Goal: Task Accomplishment & Management: Manage account settings

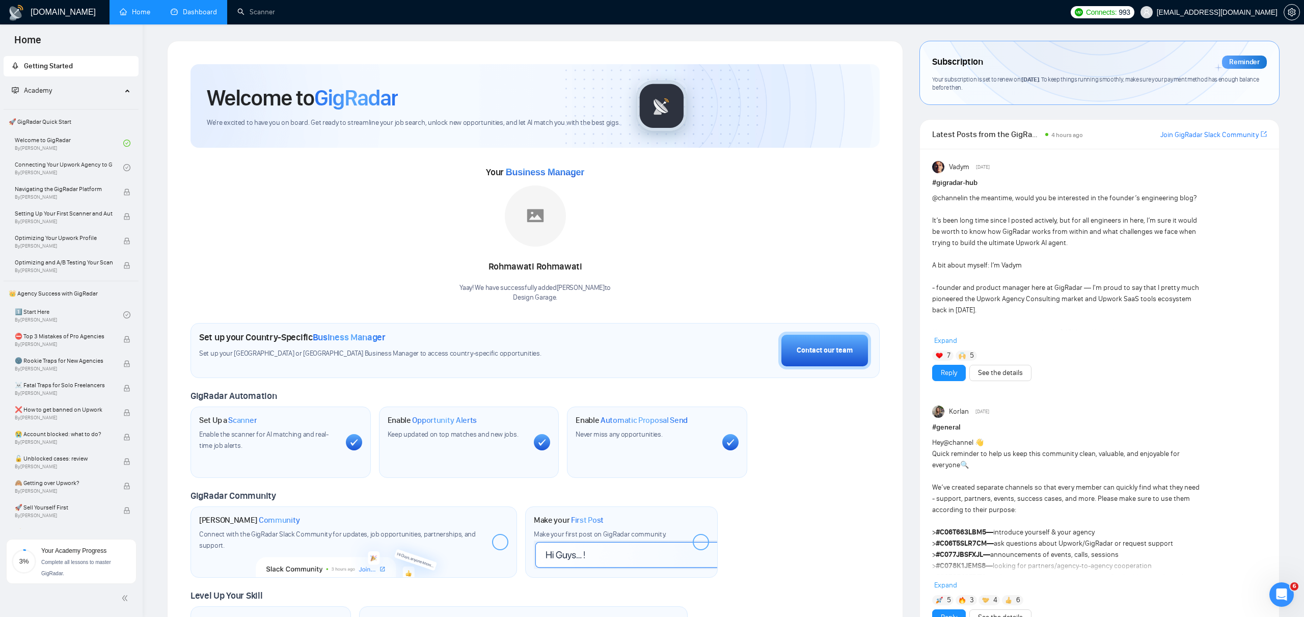
click at [187, 15] on link "Dashboard" at bounding box center [194, 12] width 46 height 9
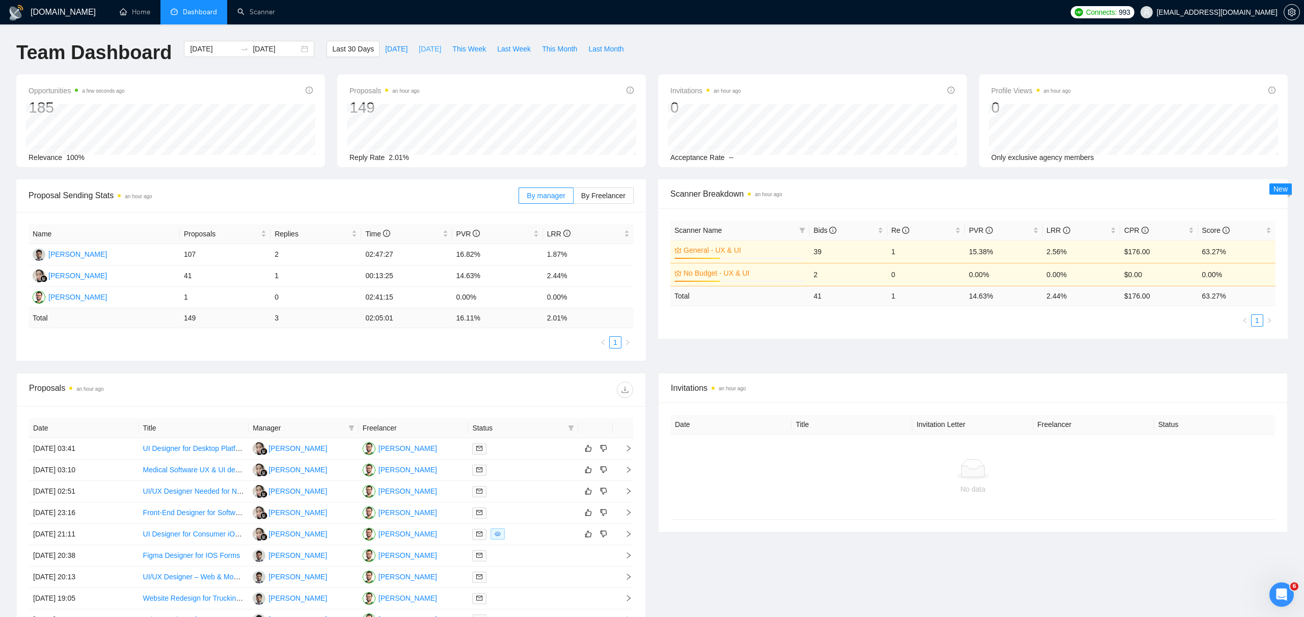
click at [430, 49] on span "[DATE]" at bounding box center [430, 48] width 22 height 11
type input "[DATE]"
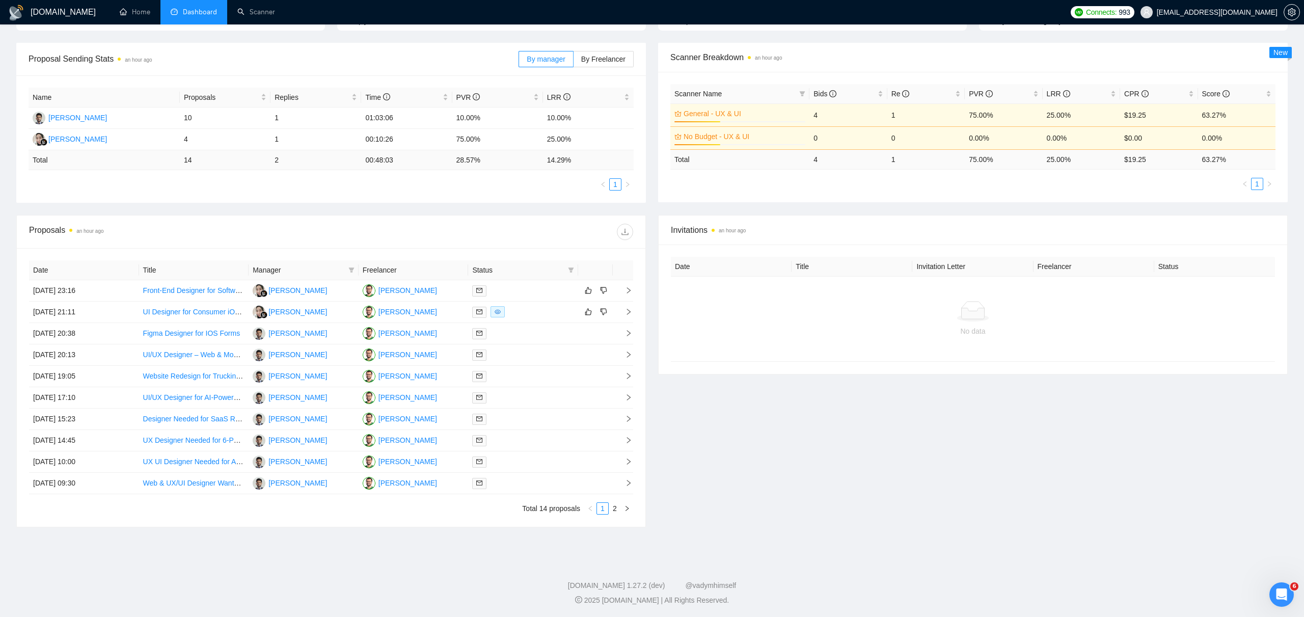
scroll to position [137, 0]
click at [617, 509] on link "2" at bounding box center [614, 507] width 11 height 11
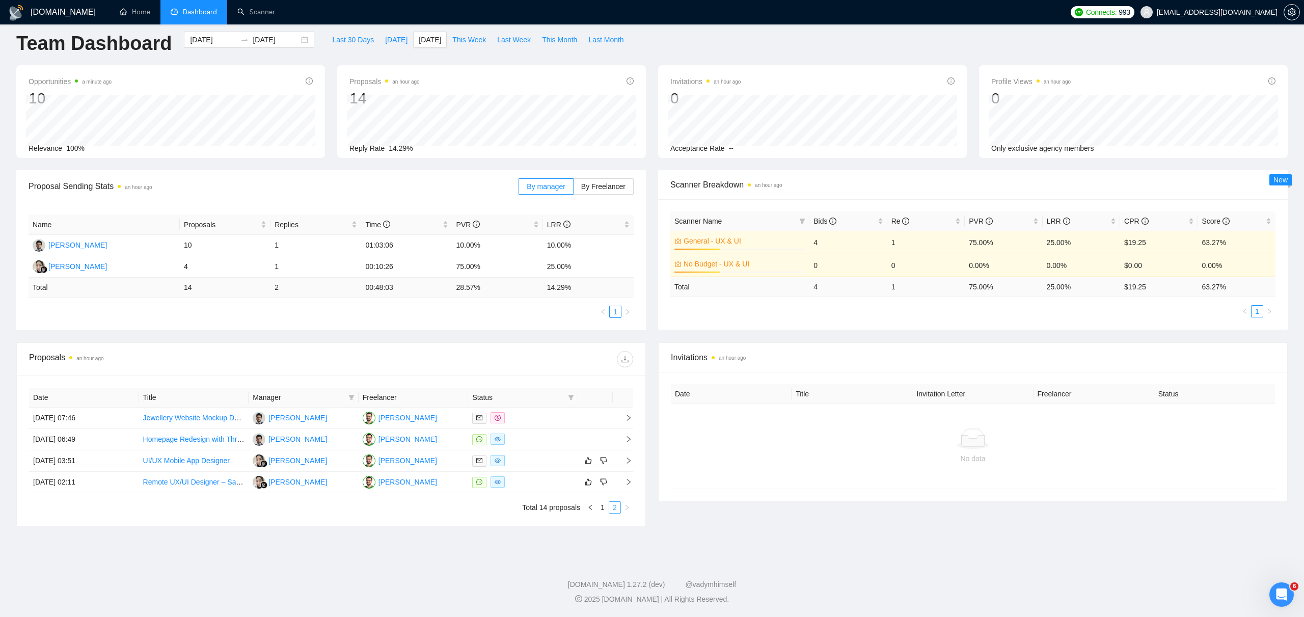
scroll to position [9, 0]
click at [600, 506] on link "1" at bounding box center [602, 507] width 11 height 11
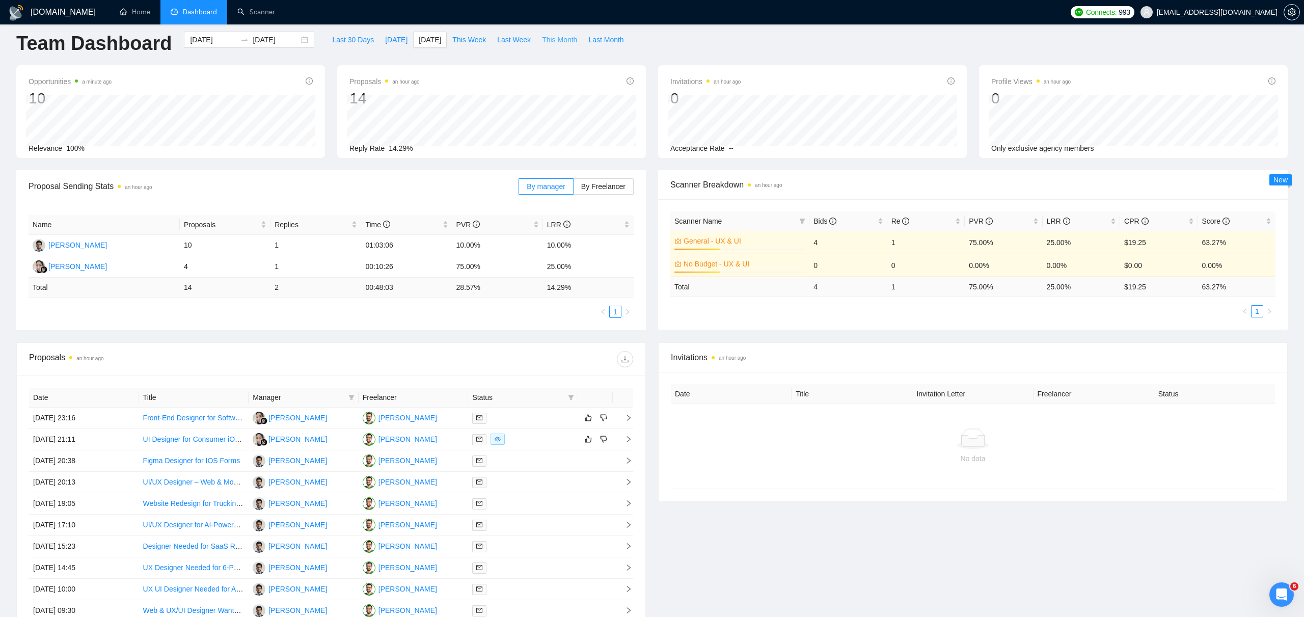
click at [561, 43] on span "This Month" at bounding box center [559, 39] width 35 height 11
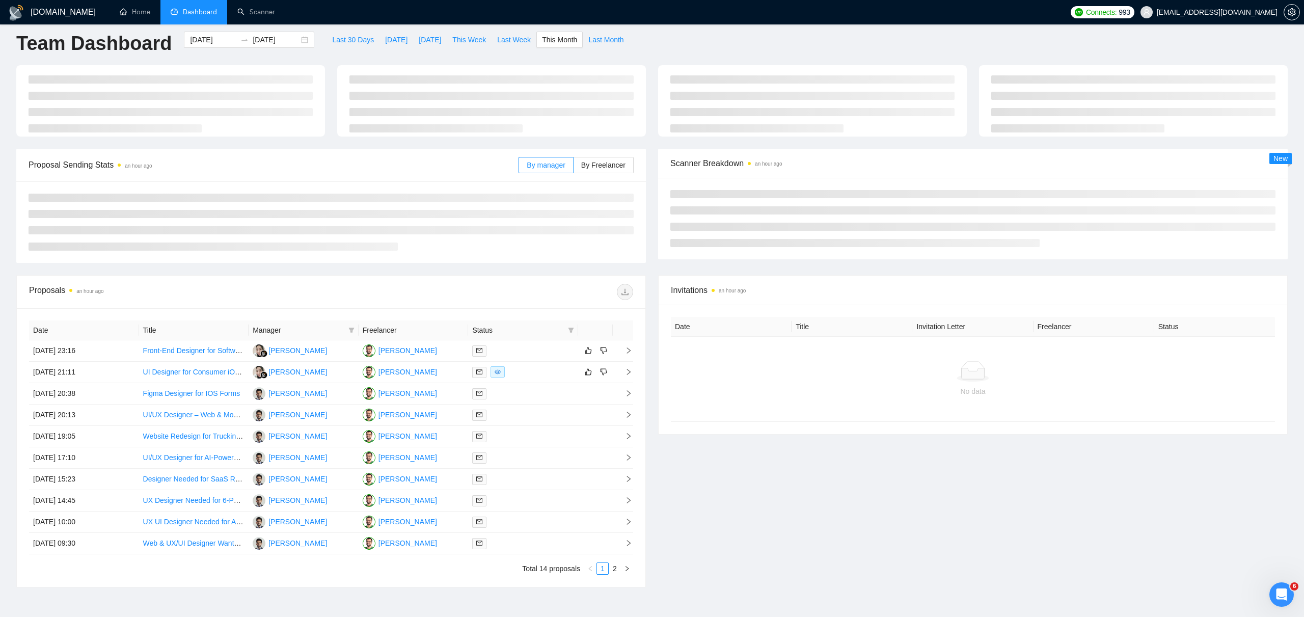
type input "[DATE]"
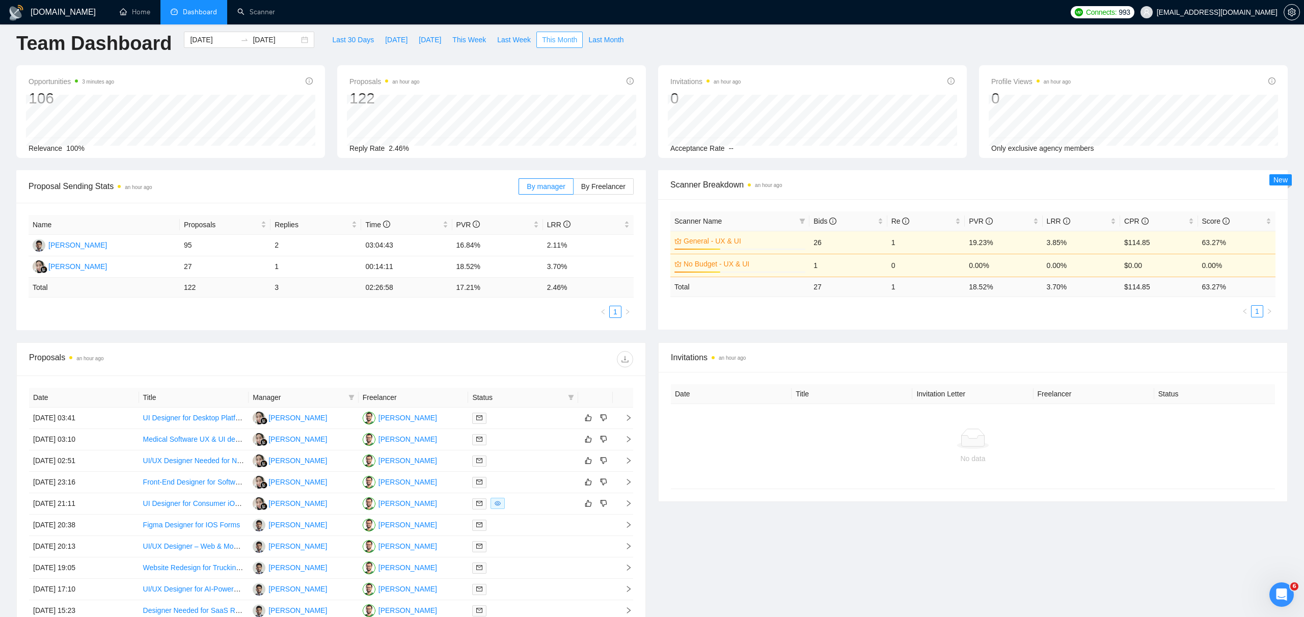
click at [555, 40] on span "This Month" at bounding box center [559, 39] width 35 height 11
click at [1239, 12] on span "[EMAIL_ADDRESS][DOMAIN_NAME]" at bounding box center [1216, 12] width 121 height 0
click at [124, 11] on link "Home" at bounding box center [135, 12] width 31 height 9
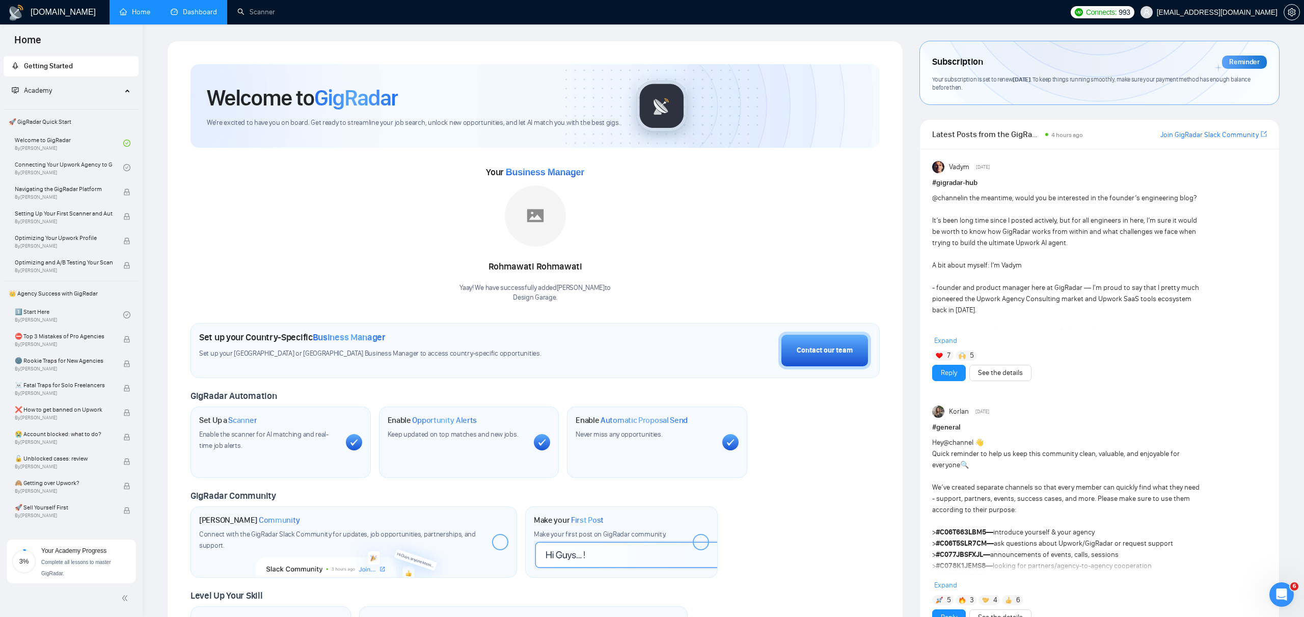
click at [38, 123] on span "🚀 GigRadar Quick Start" at bounding box center [71, 122] width 133 height 20
click at [1187, 87] on div "Your subscription is set to renew [DATE] . To keep things running smoothly, mak…" at bounding box center [1099, 83] width 335 height 17
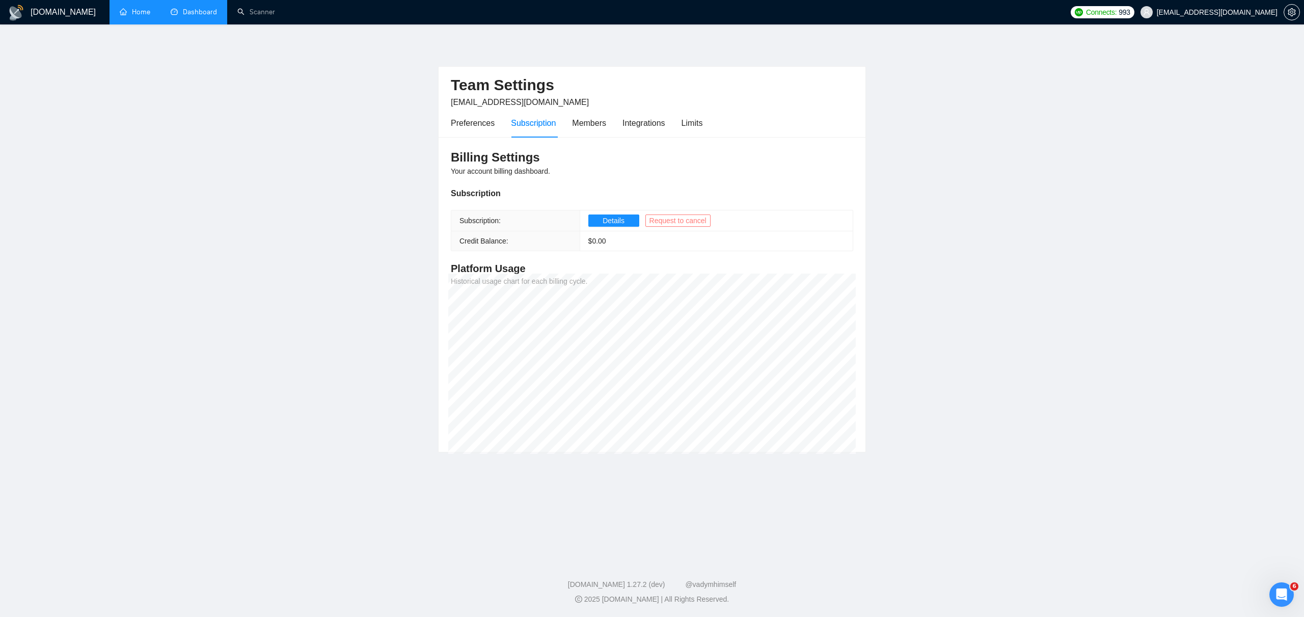
drag, startPoint x: 680, startPoint y: 223, endPoint x: 499, endPoint y: 140, distance: 199.8
click at [503, 141] on div "Billing Settings Your account billing dashboard. Subscription Subscription: Det…" at bounding box center [651, 294] width 427 height 315
click at [481, 123] on div "Preferences" at bounding box center [473, 123] width 44 height 13
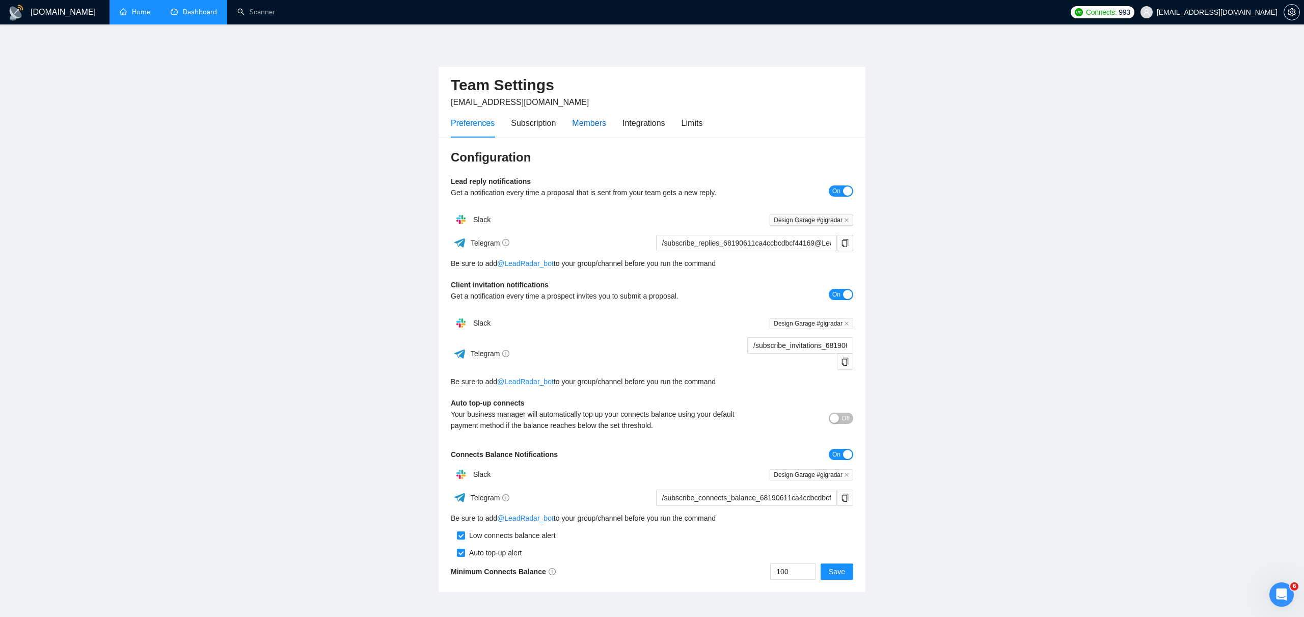
click at [591, 124] on div "Members" at bounding box center [589, 123] width 34 height 13
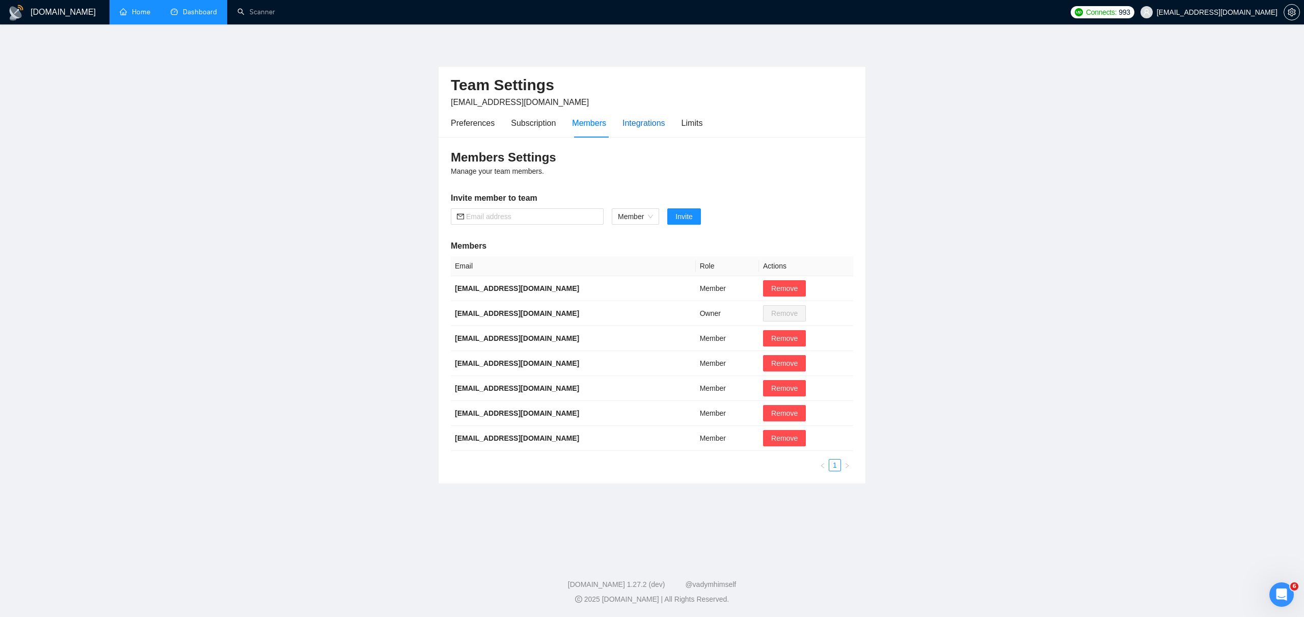
click at [634, 124] on div "Integrations" at bounding box center [643, 123] width 43 height 13
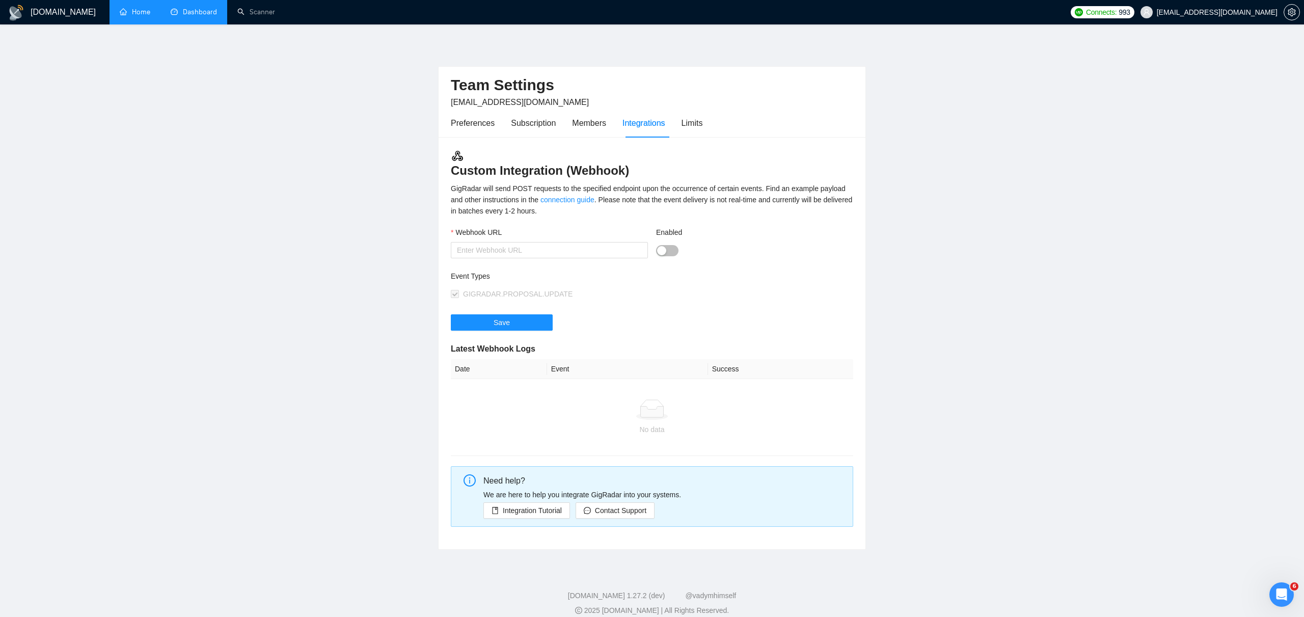
click at [681, 123] on div "Preferences Subscription Members Integrations Limits" at bounding box center [577, 122] width 252 height 29
click at [695, 122] on div "Limits" at bounding box center [691, 123] width 21 height 13
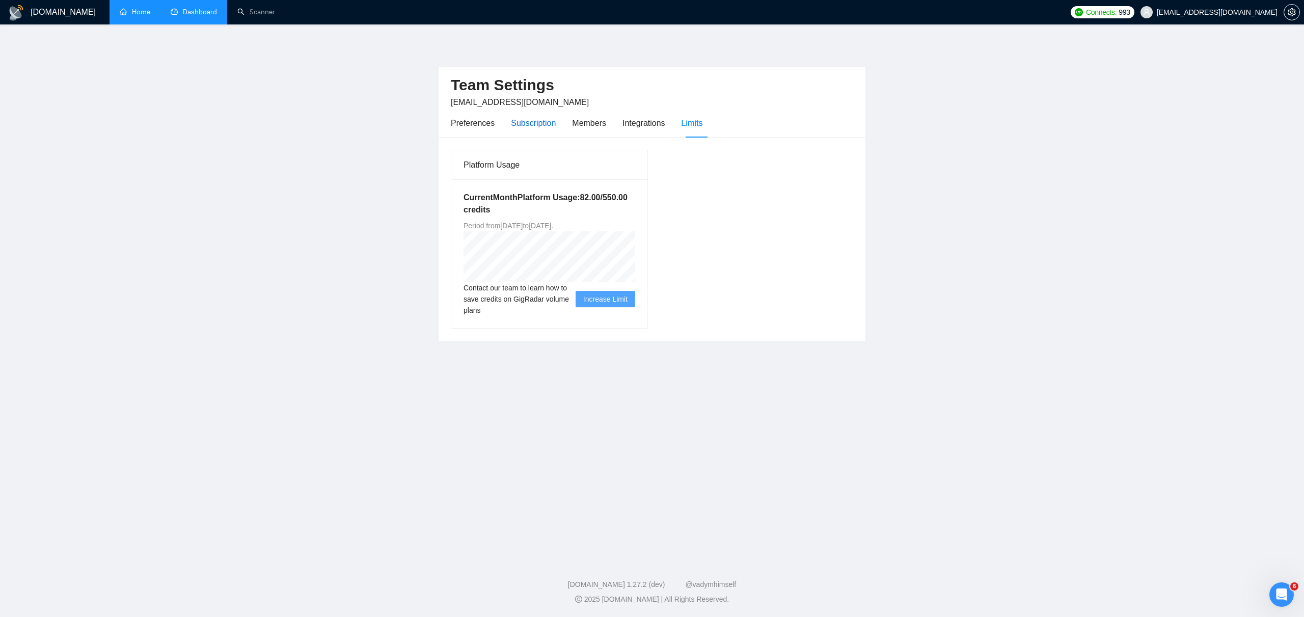
click at [546, 123] on div "Subscription" at bounding box center [533, 123] width 45 height 13
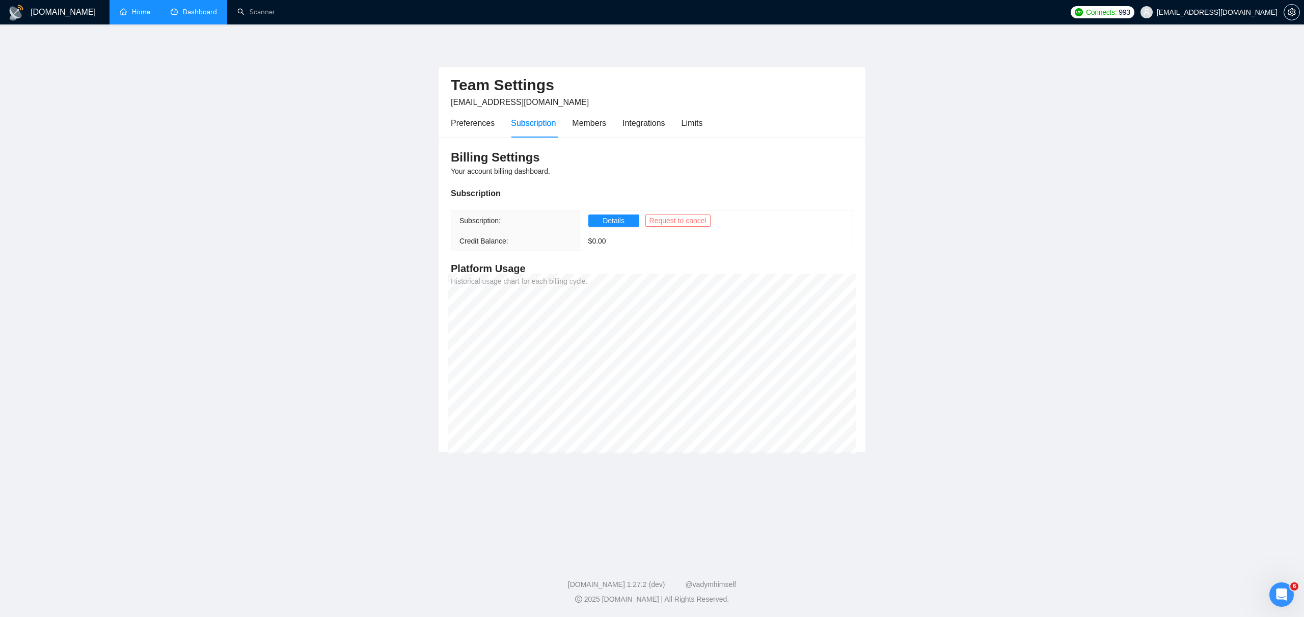
click at [676, 220] on span "Request to cancel" at bounding box center [677, 220] width 57 height 11
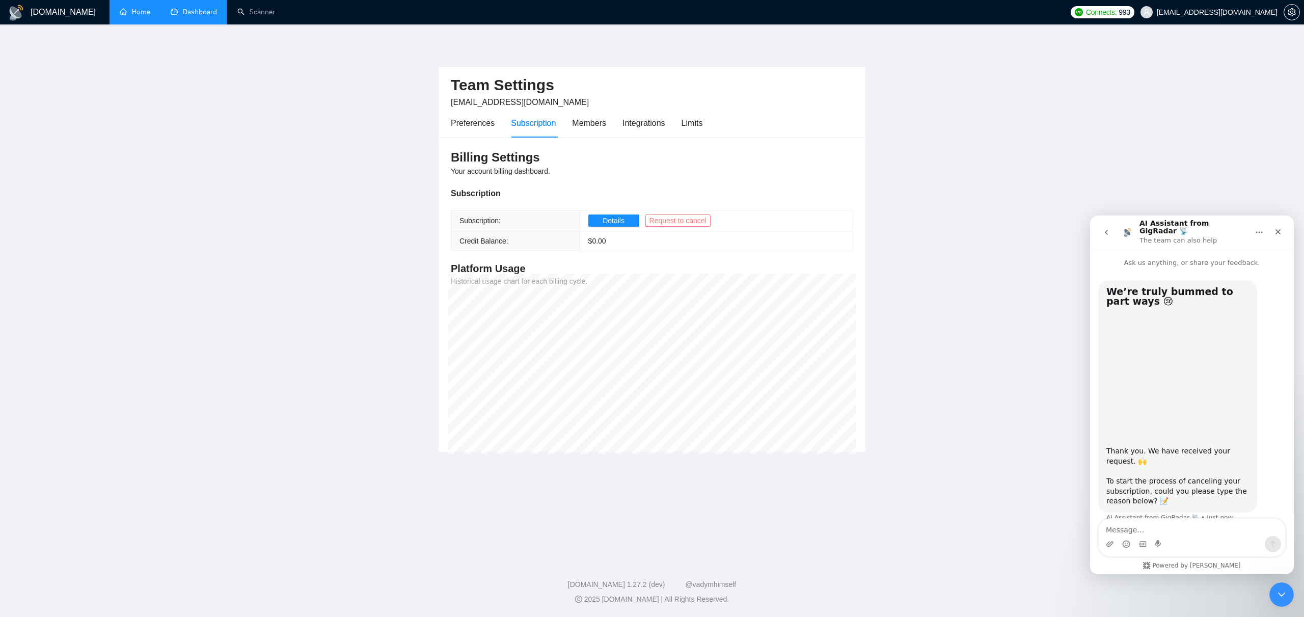
scroll to position [9, 0]
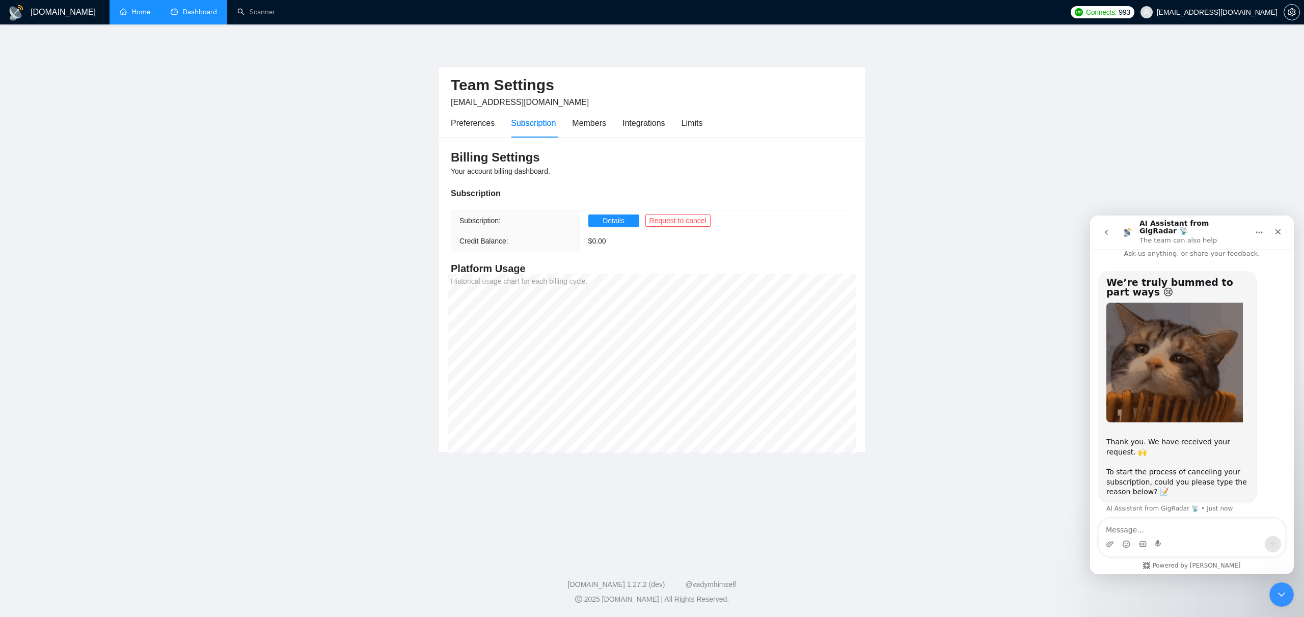
click at [1131, 524] on textarea "Message…" at bounding box center [1191, 526] width 186 height 17
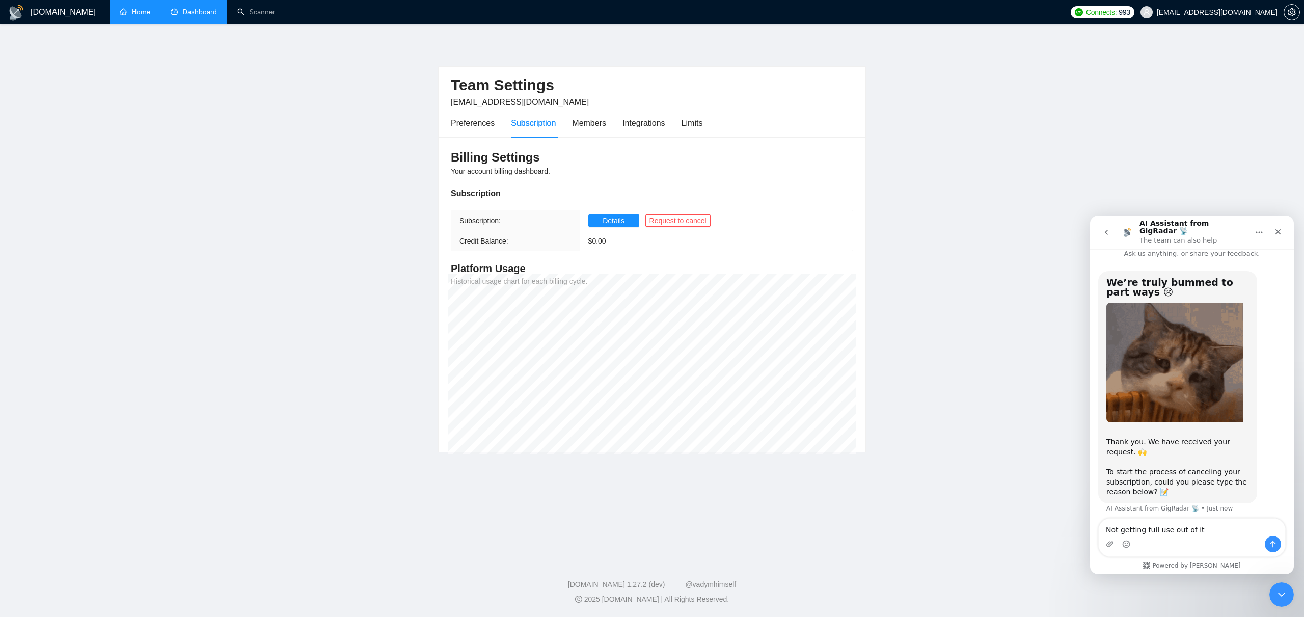
type textarea "Not getting full use out of it."
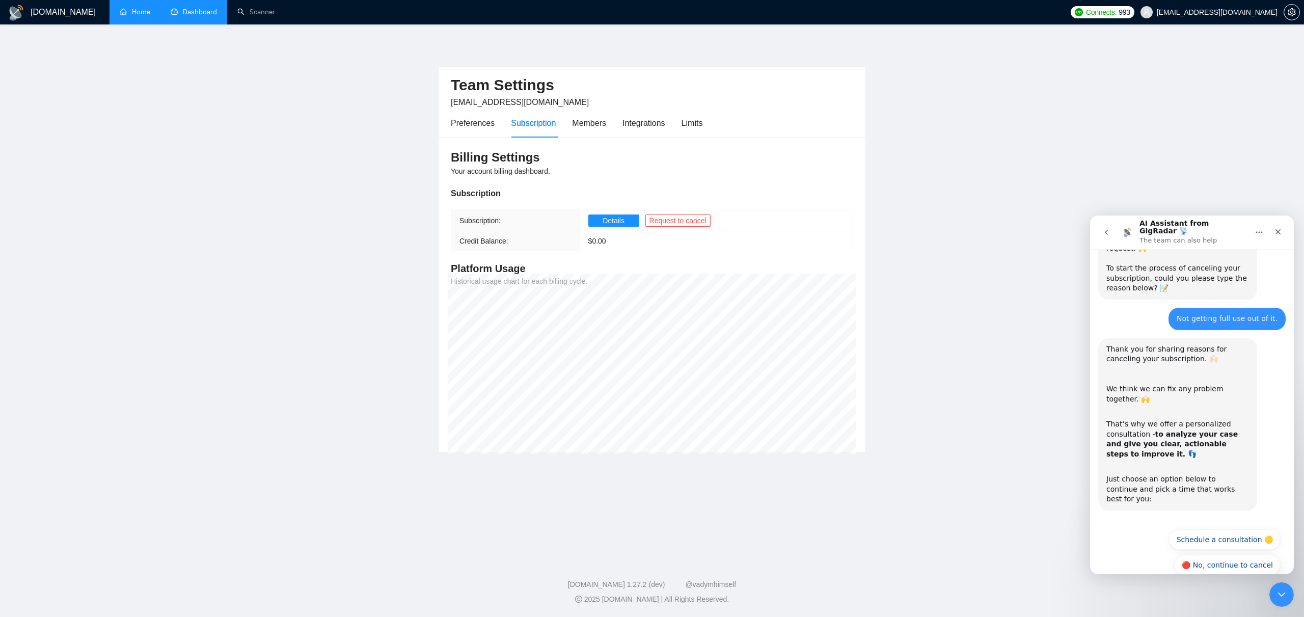
scroll to position [214, 0]
click at [1250, 553] on button "🔴 No, continue to cancel" at bounding box center [1227, 563] width 106 height 20
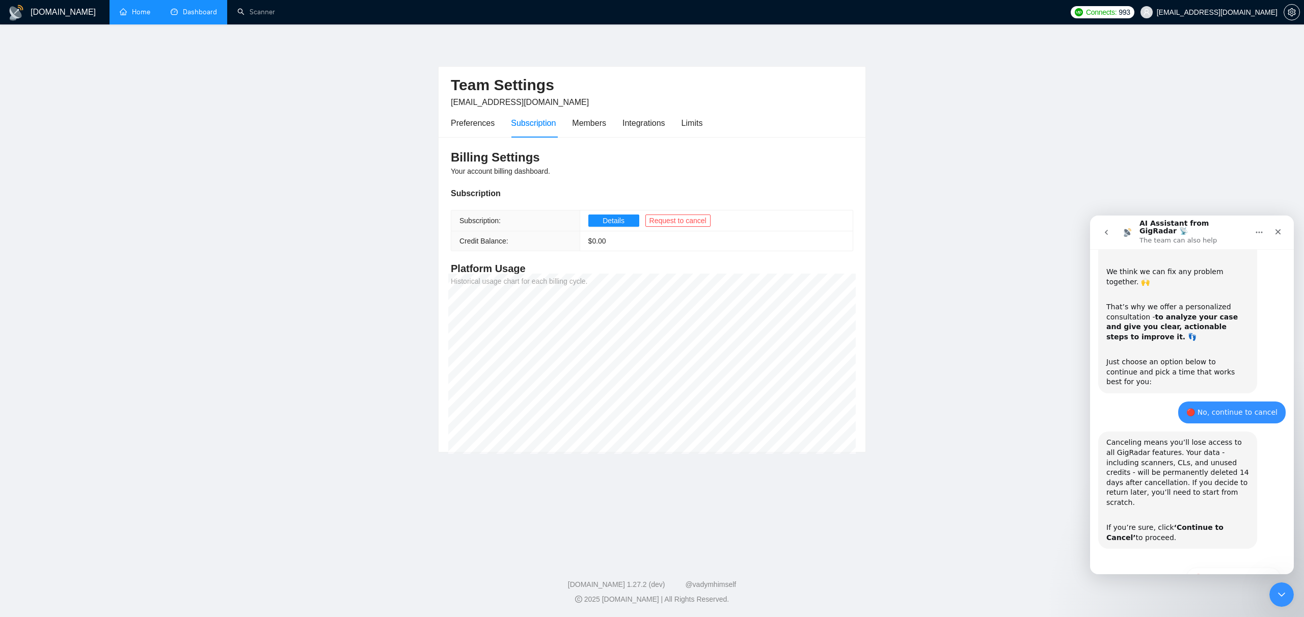
scroll to position [336, 0]
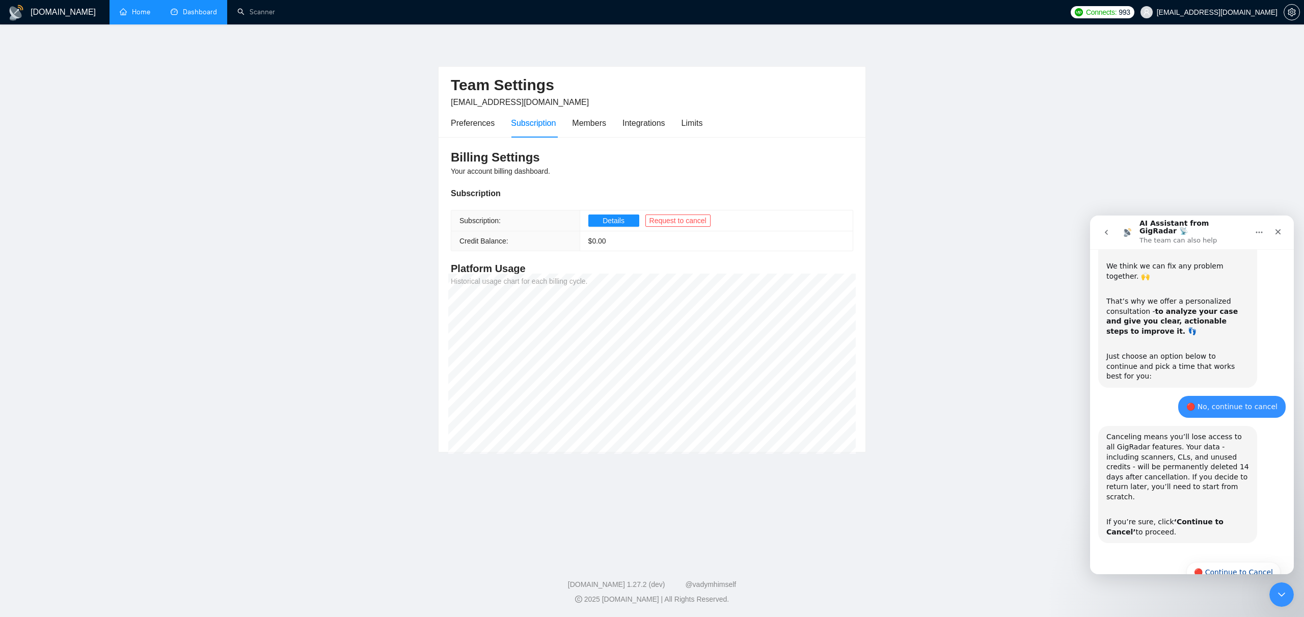
click at [1250, 562] on button "🔴 Continue to Cancel" at bounding box center [1233, 572] width 94 height 20
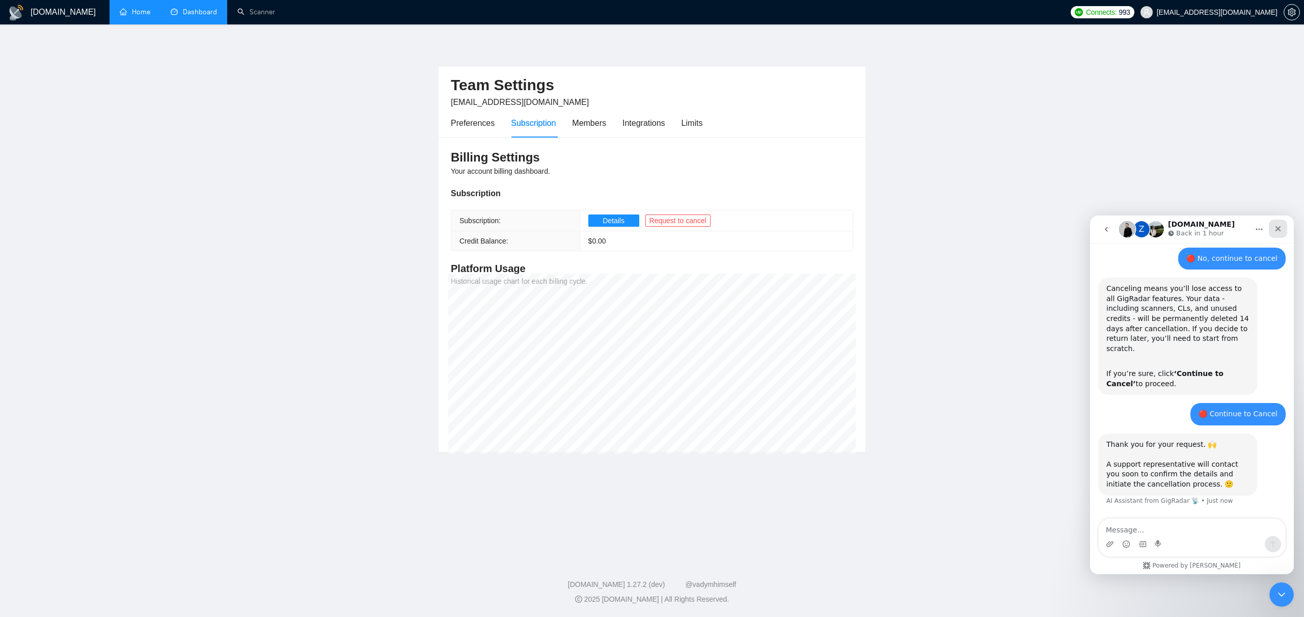
scroll to position [484, 0]
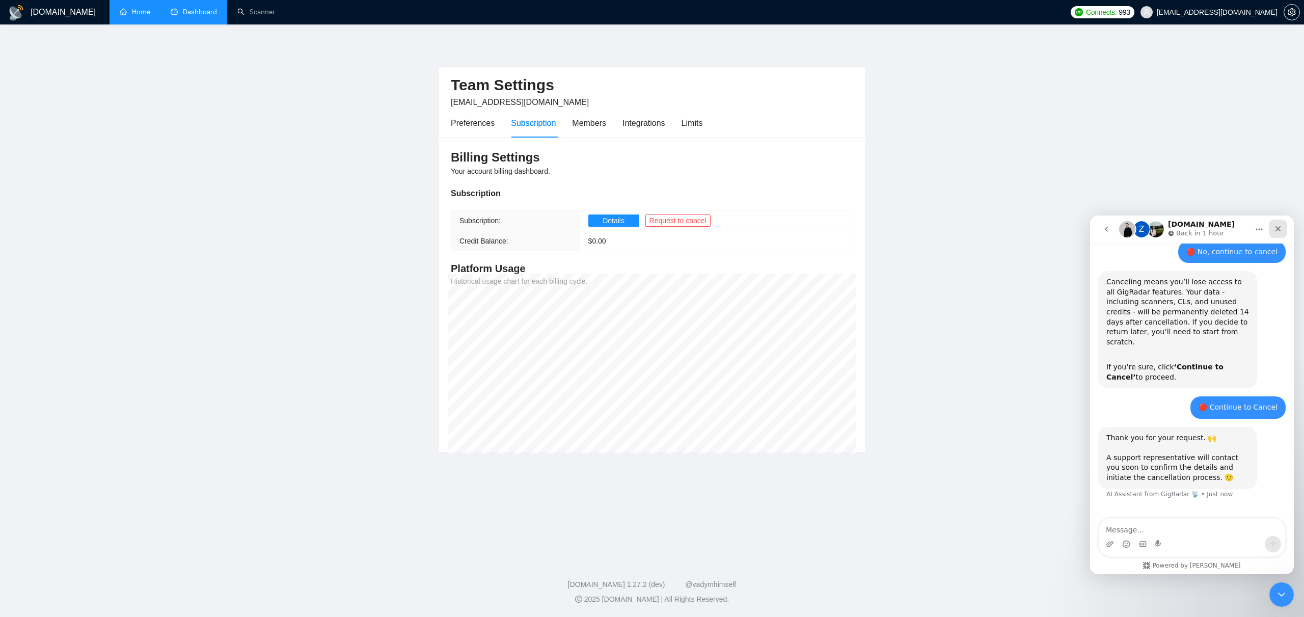
click at [1275, 225] on icon "Close" at bounding box center [1278, 229] width 8 height 8
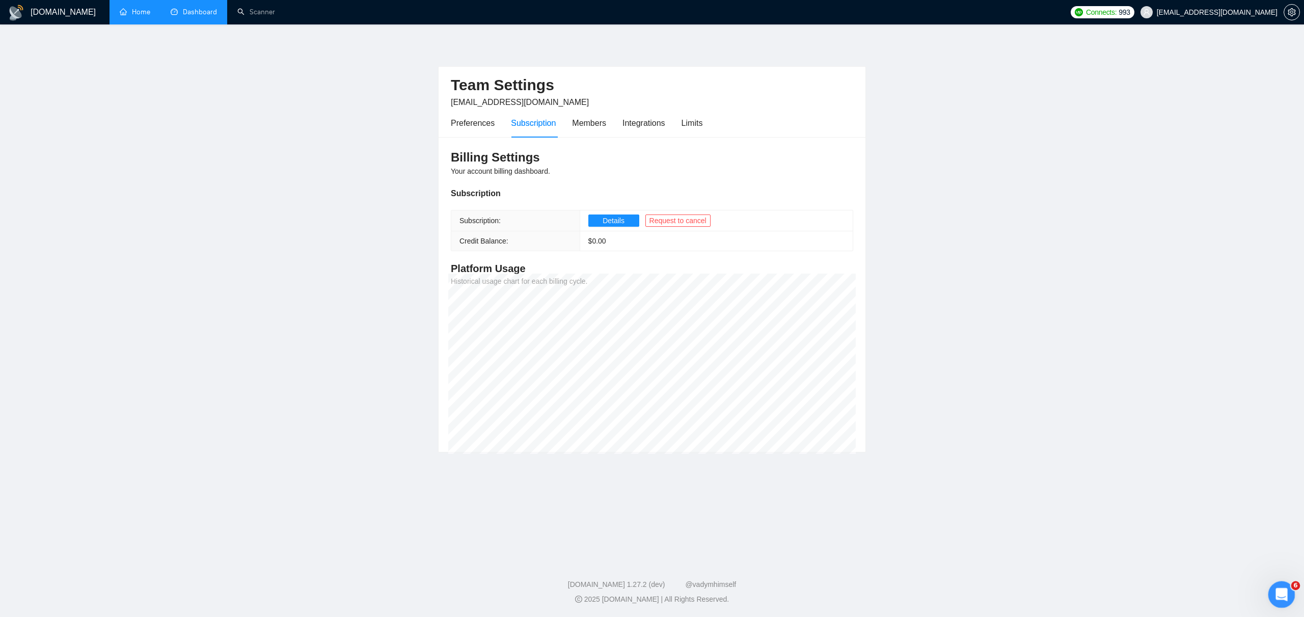
click at [1277, 594] on icon "Open Intercom Messenger" at bounding box center [1279, 593] width 17 height 17
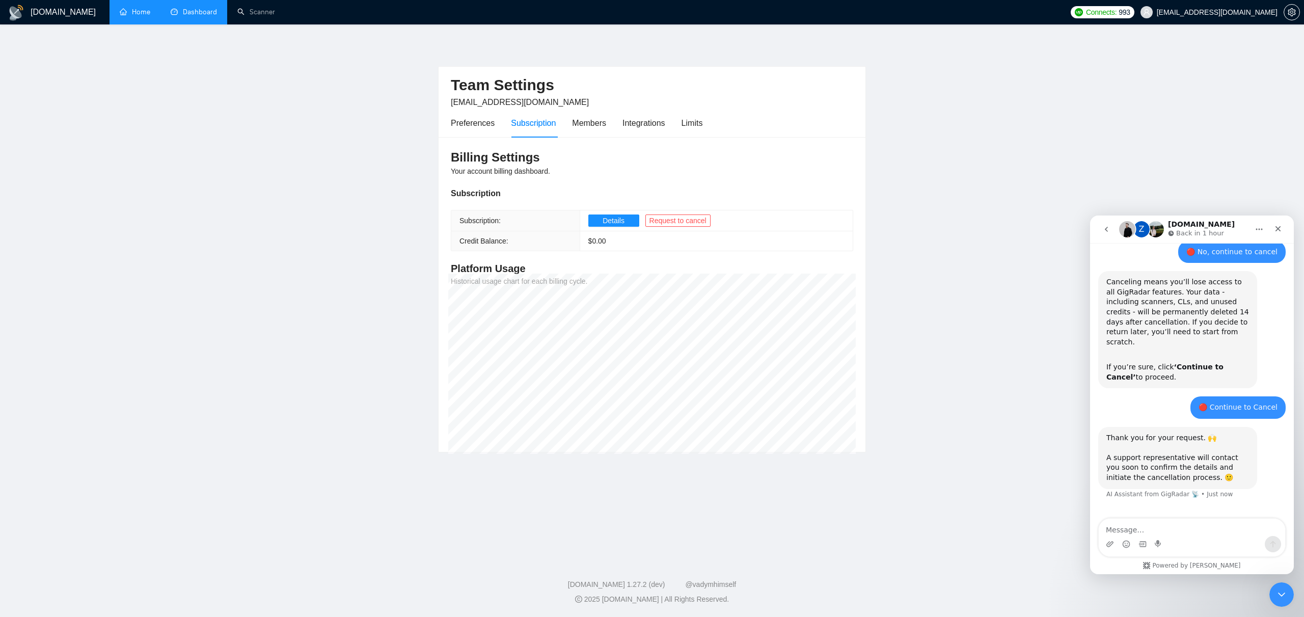
click at [1100, 224] on button "go back" at bounding box center [1105, 228] width 19 height 19
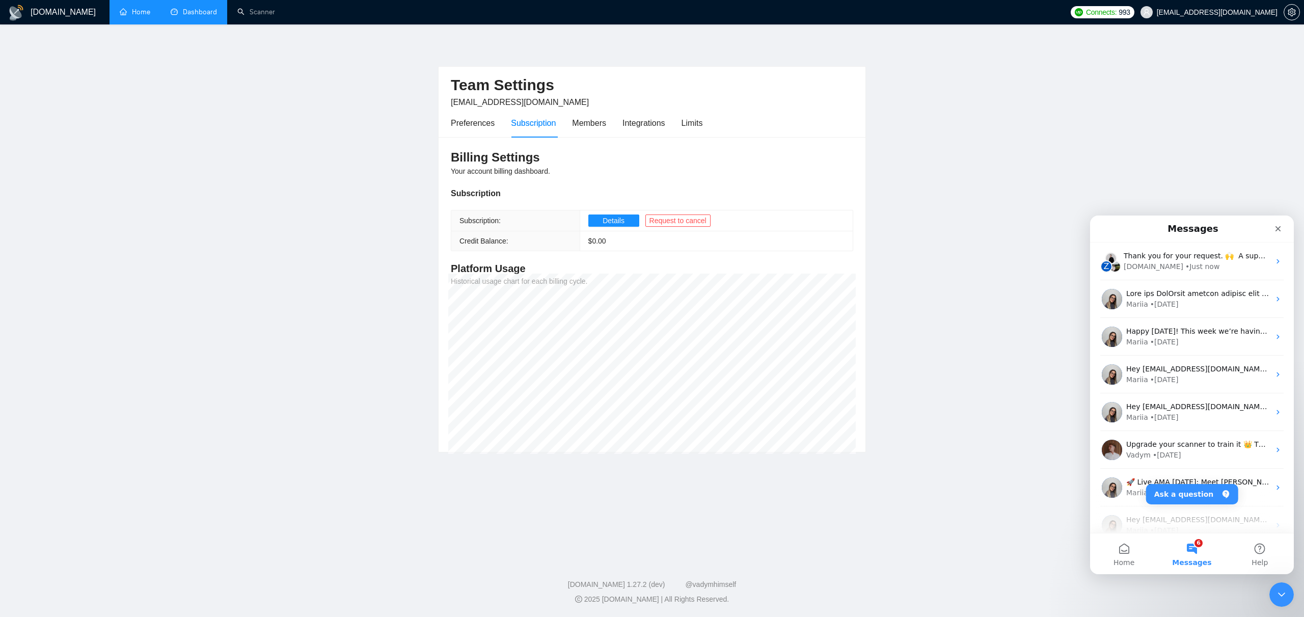
scroll to position [0, 0]
click at [1201, 545] on button "6 Messages" at bounding box center [1191, 553] width 68 height 41
click at [1115, 560] on span "Home" at bounding box center [1123, 562] width 21 height 7
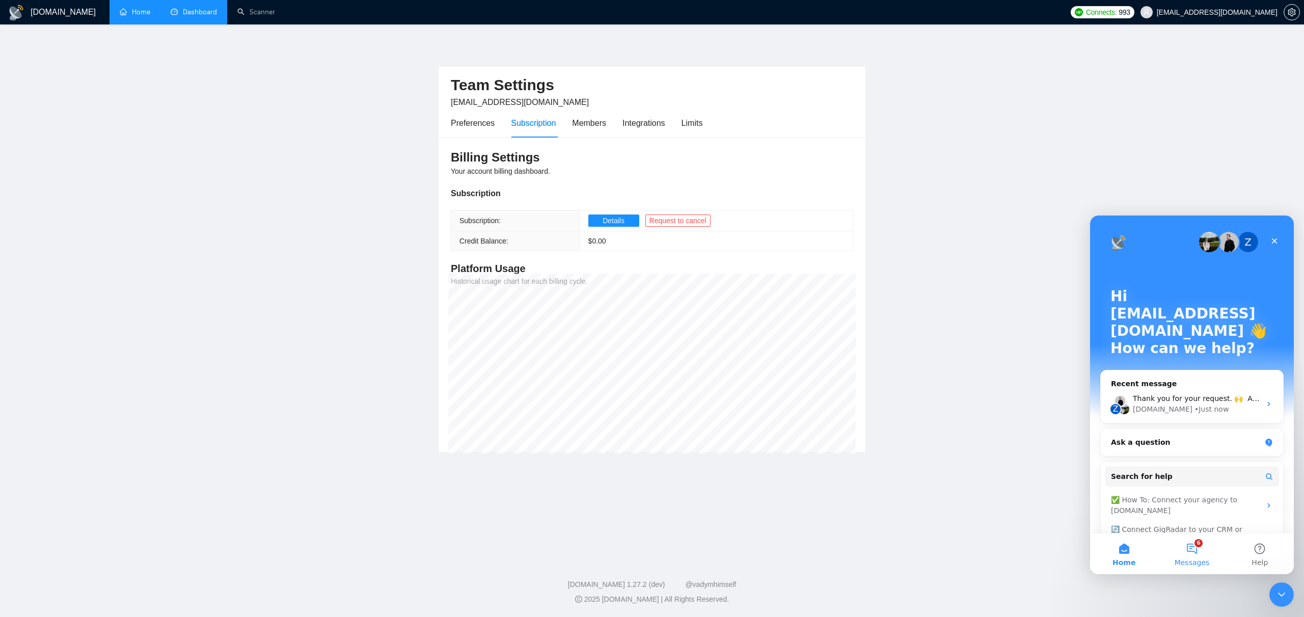
click at [1177, 535] on button "6 Messages" at bounding box center [1191, 553] width 68 height 41
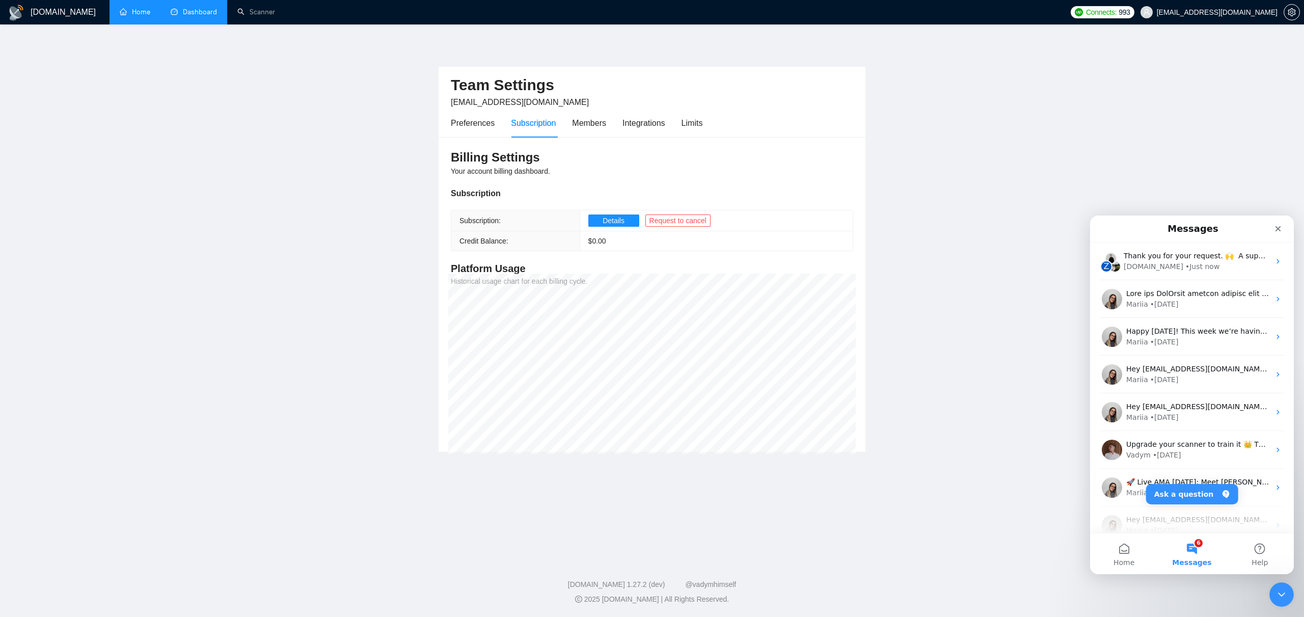
click at [1184, 545] on button "6 Messages" at bounding box center [1191, 553] width 68 height 41
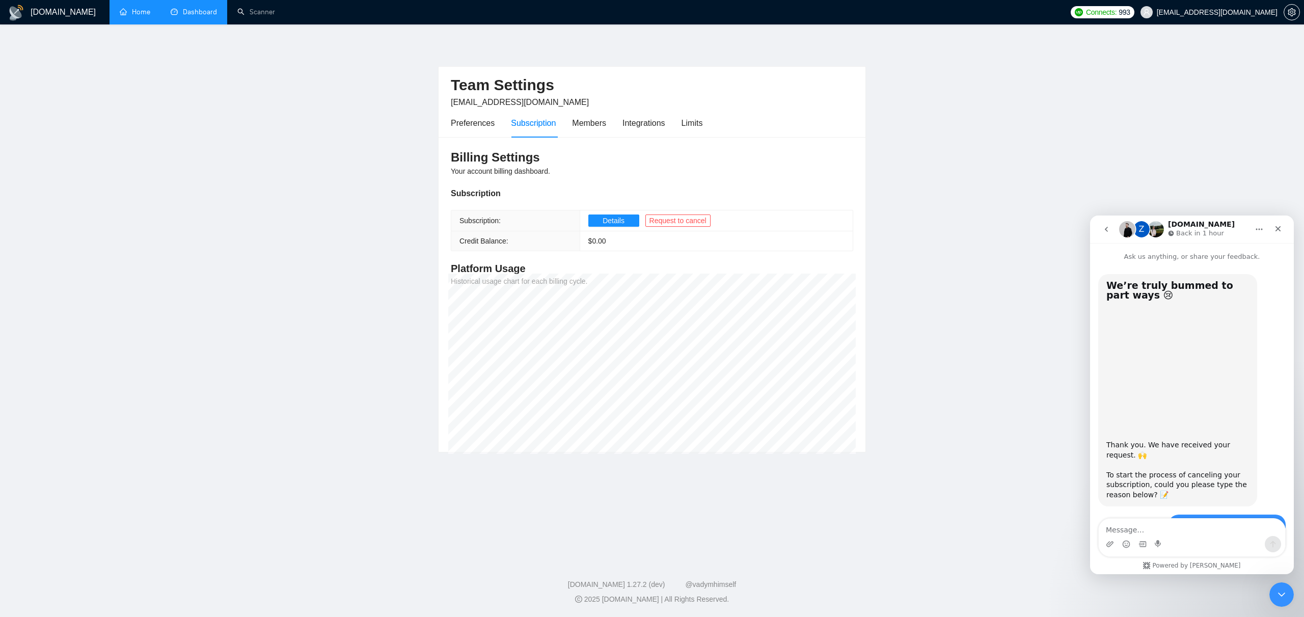
scroll to position [484, 0]
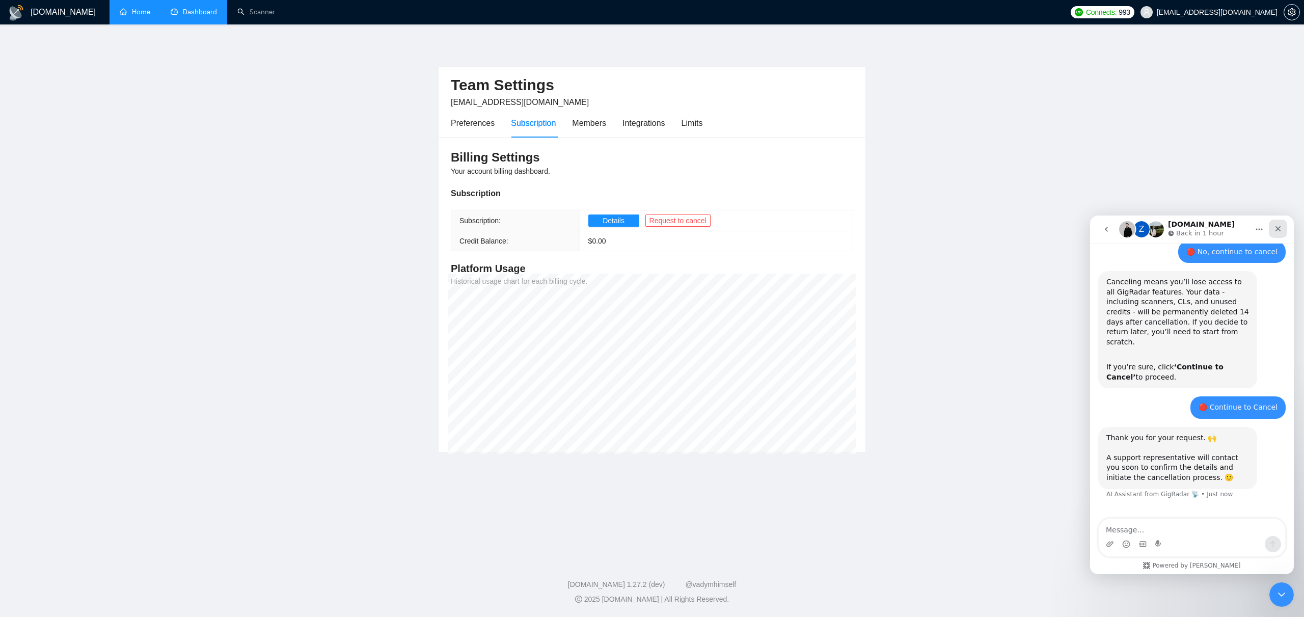
click at [1282, 224] on div "Close" at bounding box center [1277, 228] width 18 height 18
